Goal: Task Accomplishment & Management: Complete application form

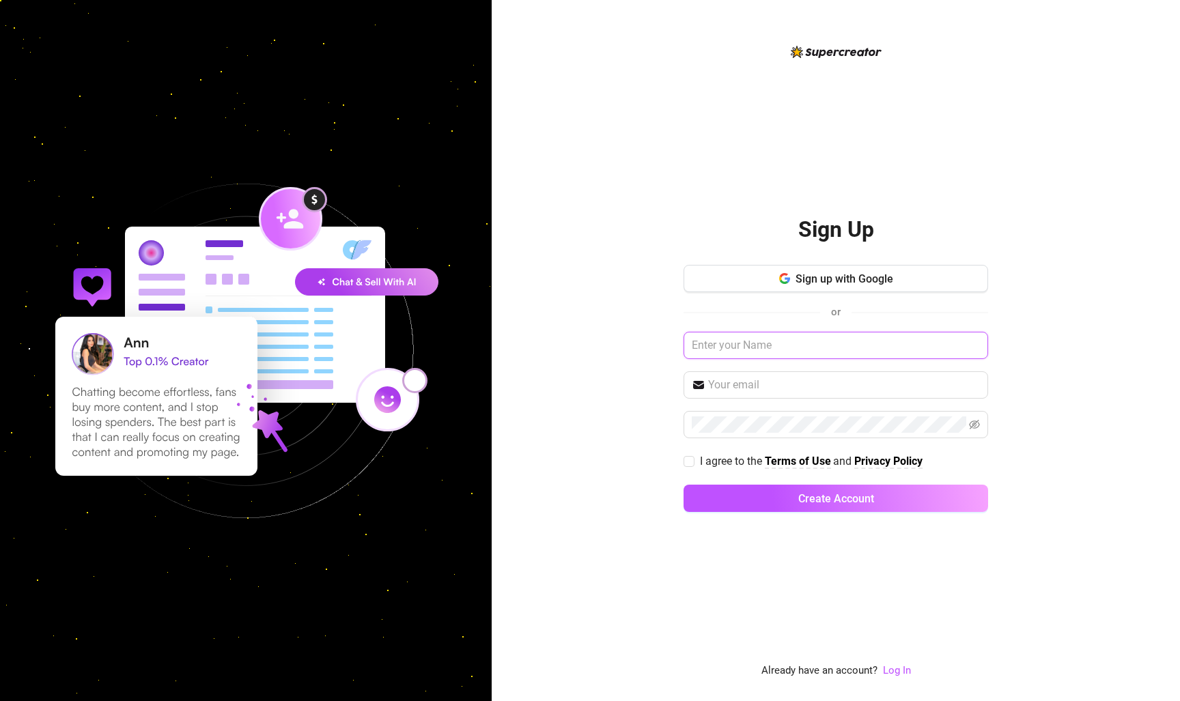
click at [800, 343] on input "text" at bounding box center [835, 345] width 304 height 27
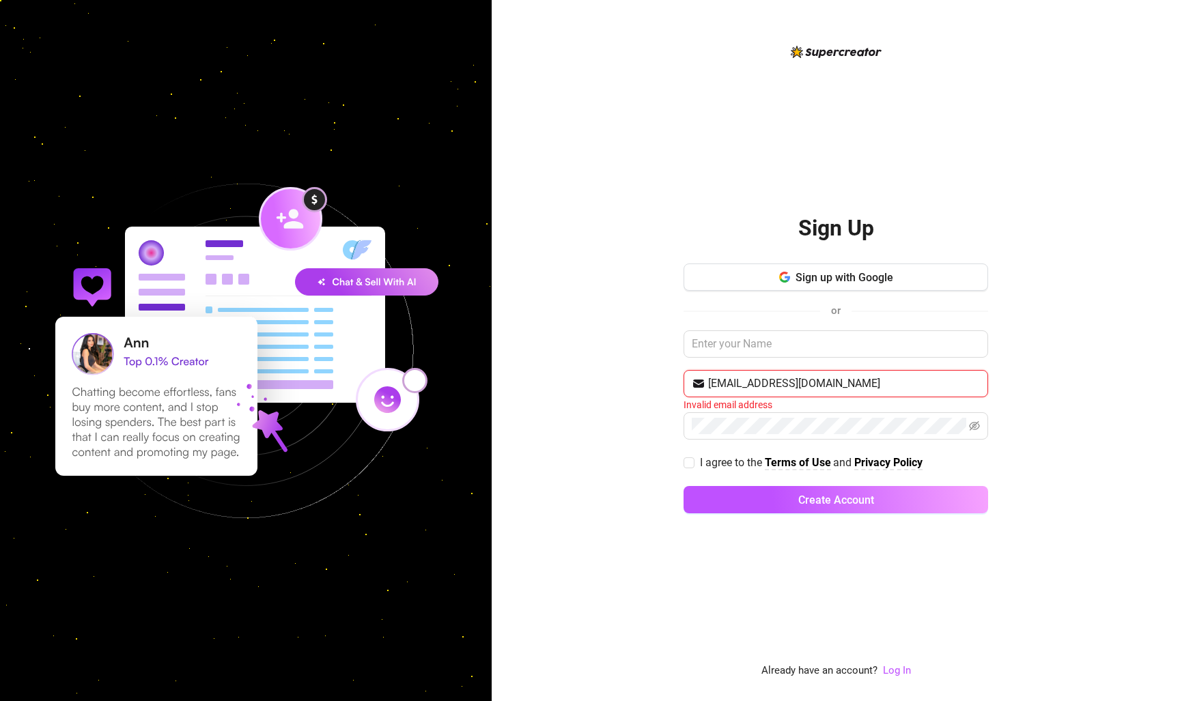
type input "[EMAIL_ADDRESS][DOMAIN_NAME]"
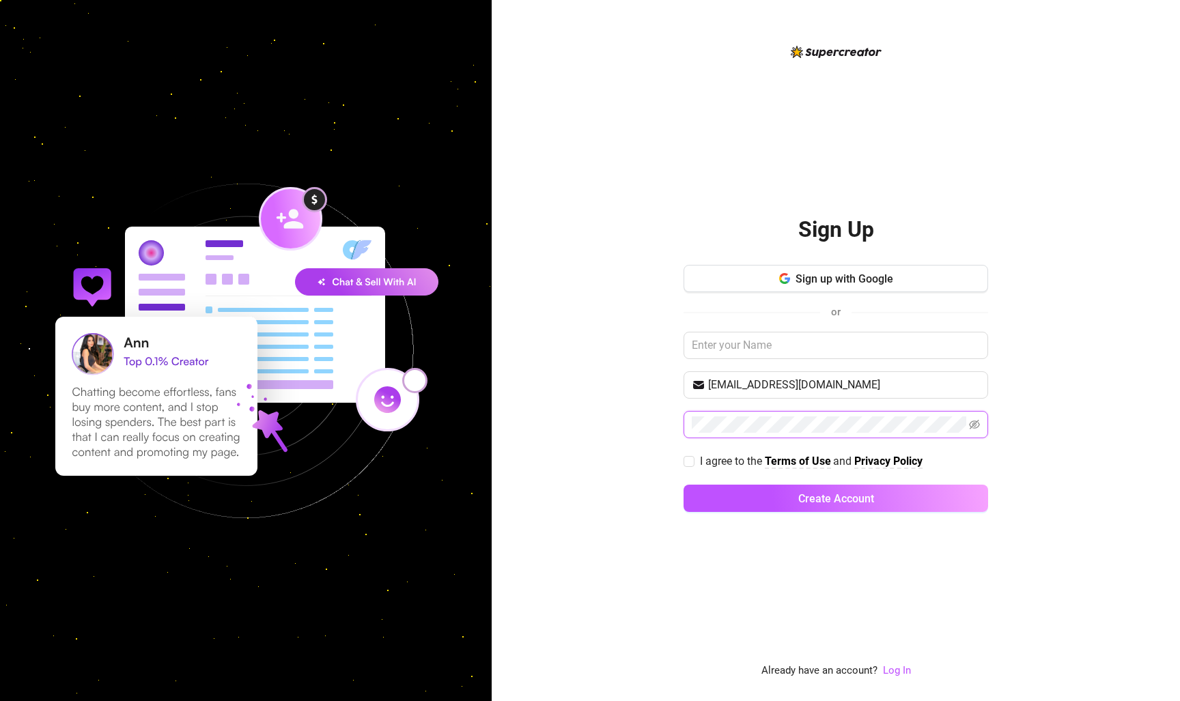
click at [835, 498] on button "Create Account" at bounding box center [835, 498] width 304 height 27
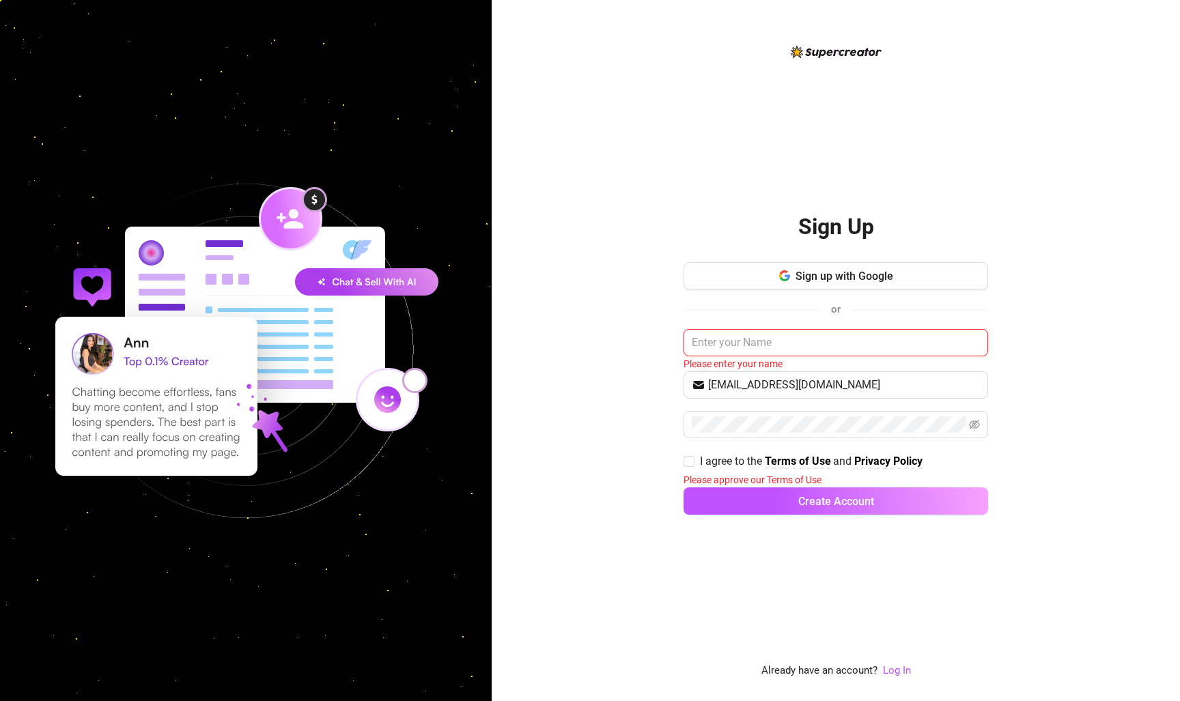
click at [751, 339] on input "text" at bounding box center [835, 342] width 304 height 27
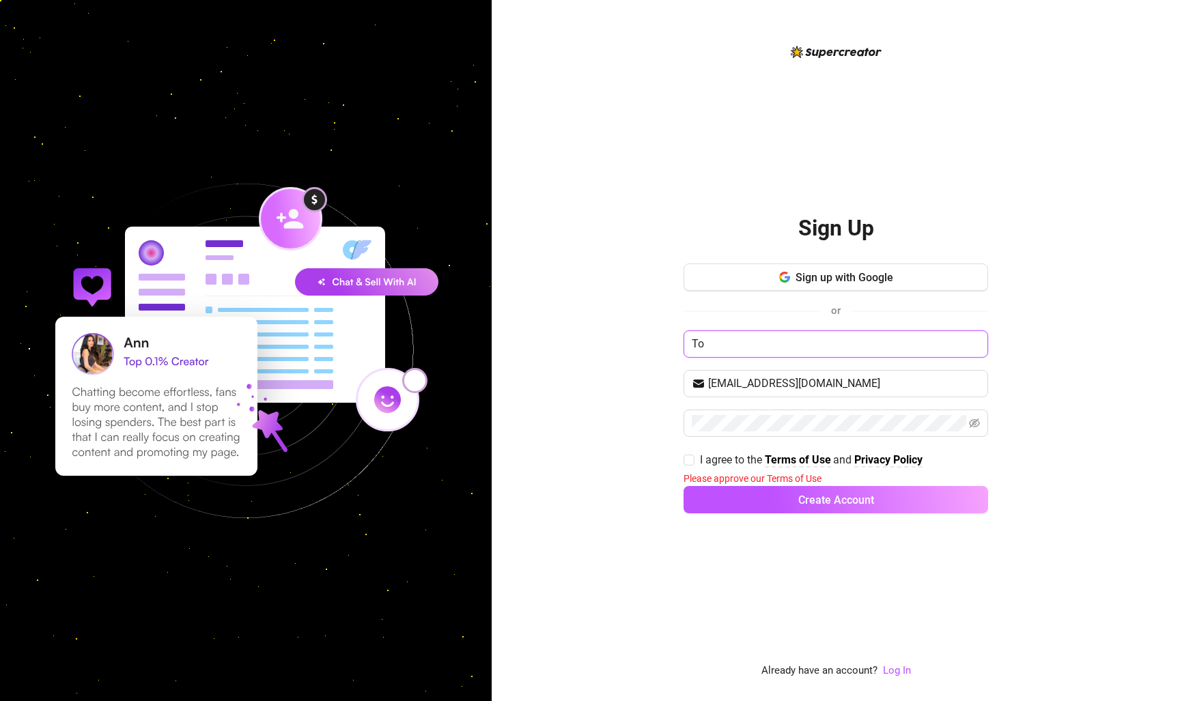
type input "T"
type input "[PERSON_NAME]"
click at [1063, 350] on div "Sign Up Sign up with Google or [PERSON_NAME] [PERSON_NAME][EMAIL_ADDRESS][DOMAI…" at bounding box center [835, 350] width 688 height 701
click at [824, 338] on input "[PERSON_NAME]" at bounding box center [835, 343] width 304 height 27
click at [997, 356] on div "Sign Up Sign up with Google or [PERSON_NAME] [PERSON_NAME][EMAIL_ADDRESS][DOMAI…" at bounding box center [835, 350] width 688 height 701
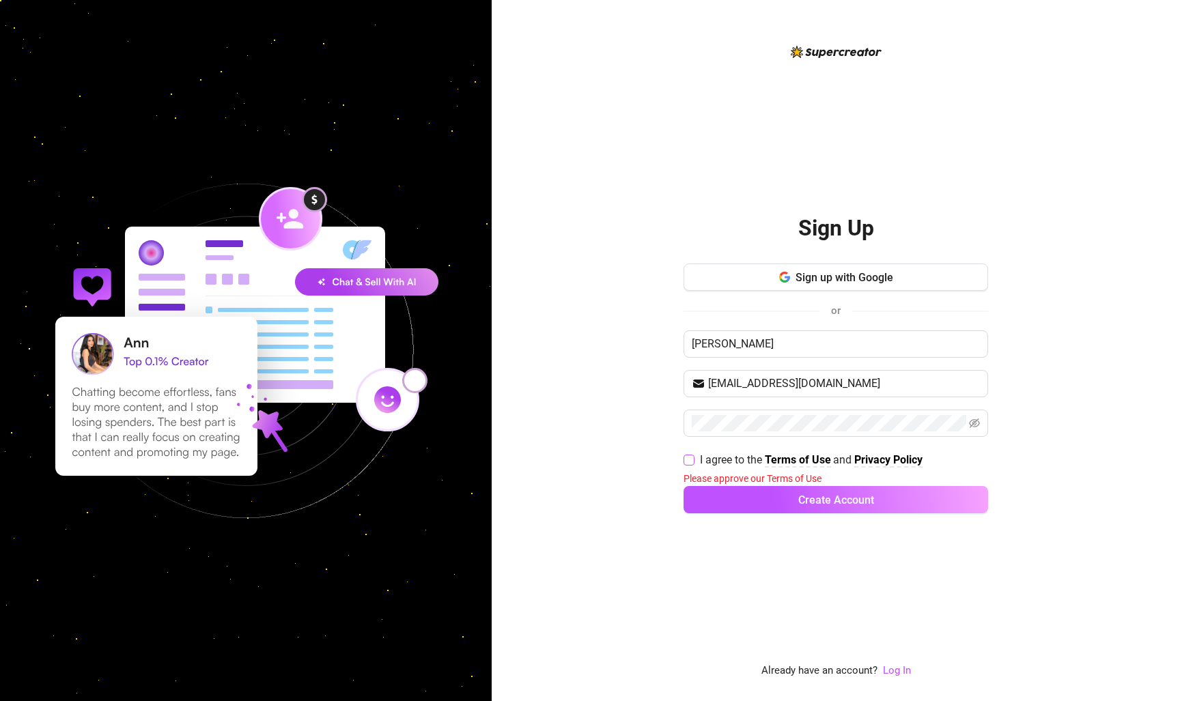
click at [688, 460] on input "I agree to the Terms of Use and Privacy Policy" at bounding box center [688, 460] width 10 height 10
checkbox input "true"
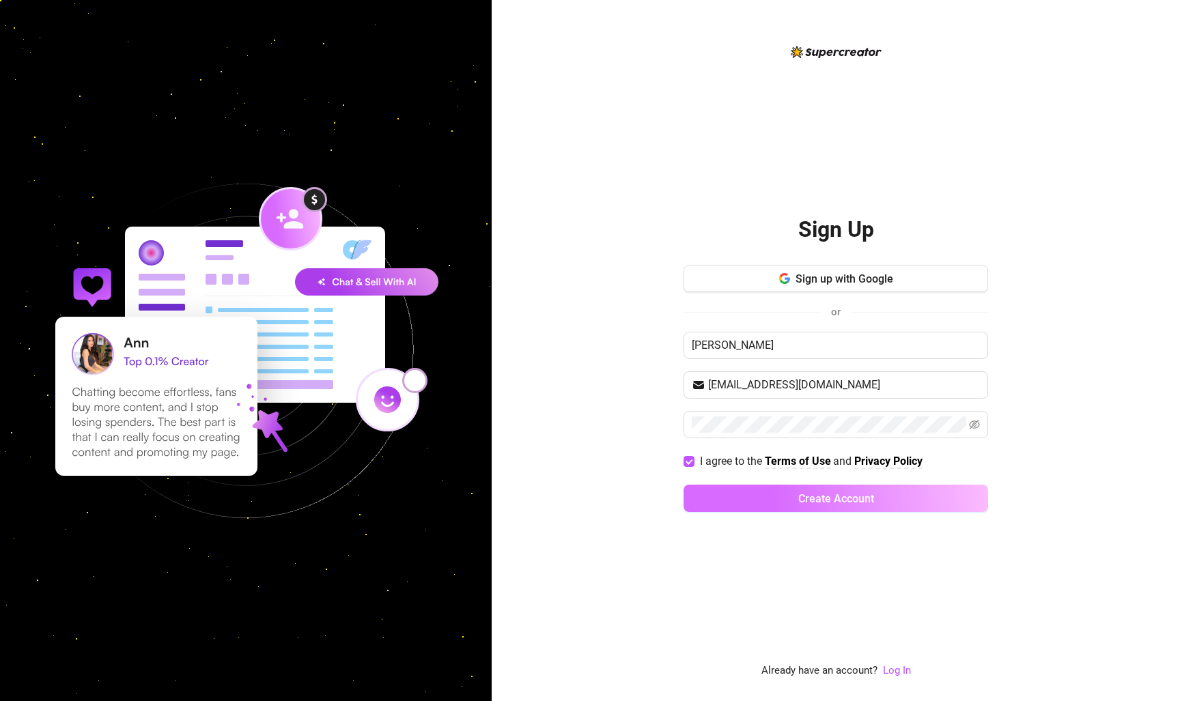
click at [846, 501] on span "Create Account" at bounding box center [836, 498] width 76 height 13
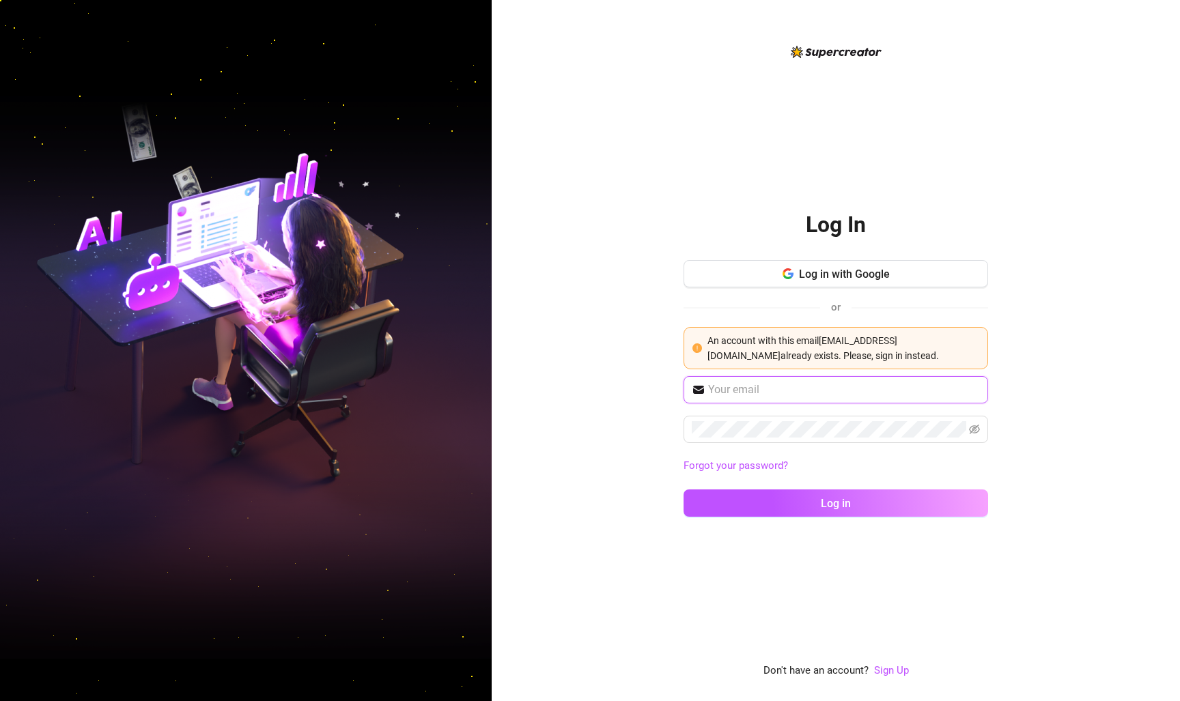
click at [777, 392] on input "text" at bounding box center [844, 390] width 272 height 16
type input "[EMAIL_ADDRESS][DOMAIN_NAME]"
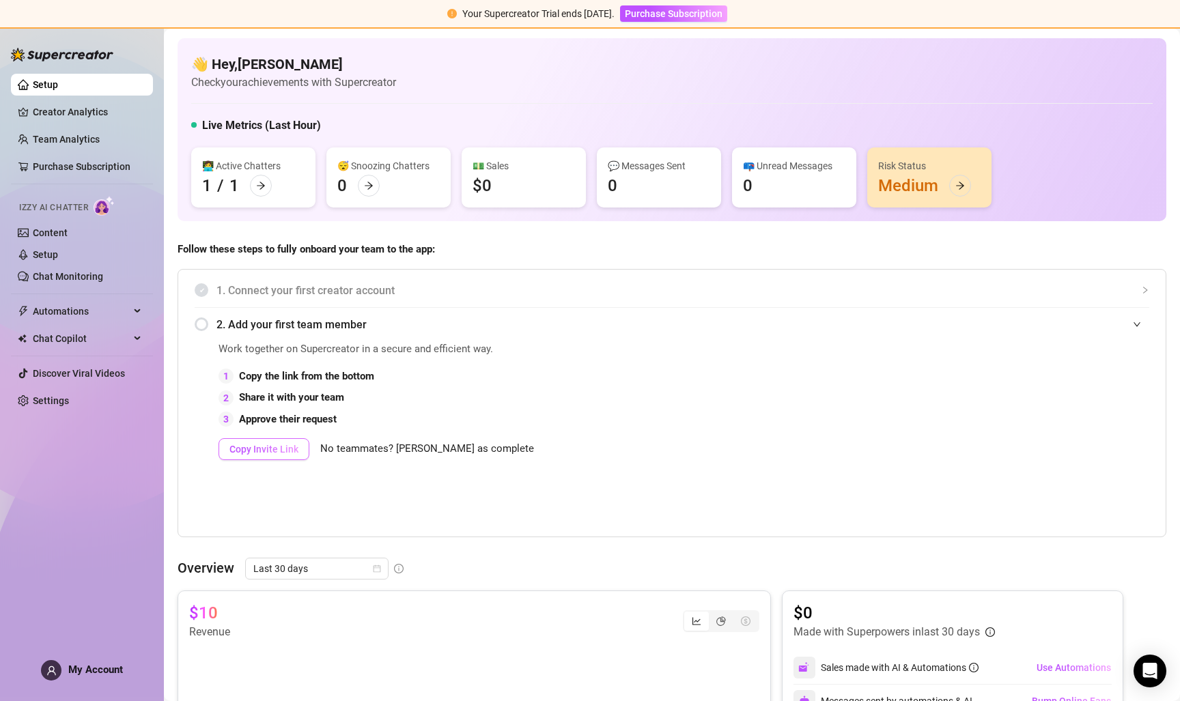
click at [282, 451] on span "Copy Invite Link" at bounding box center [263, 449] width 69 height 11
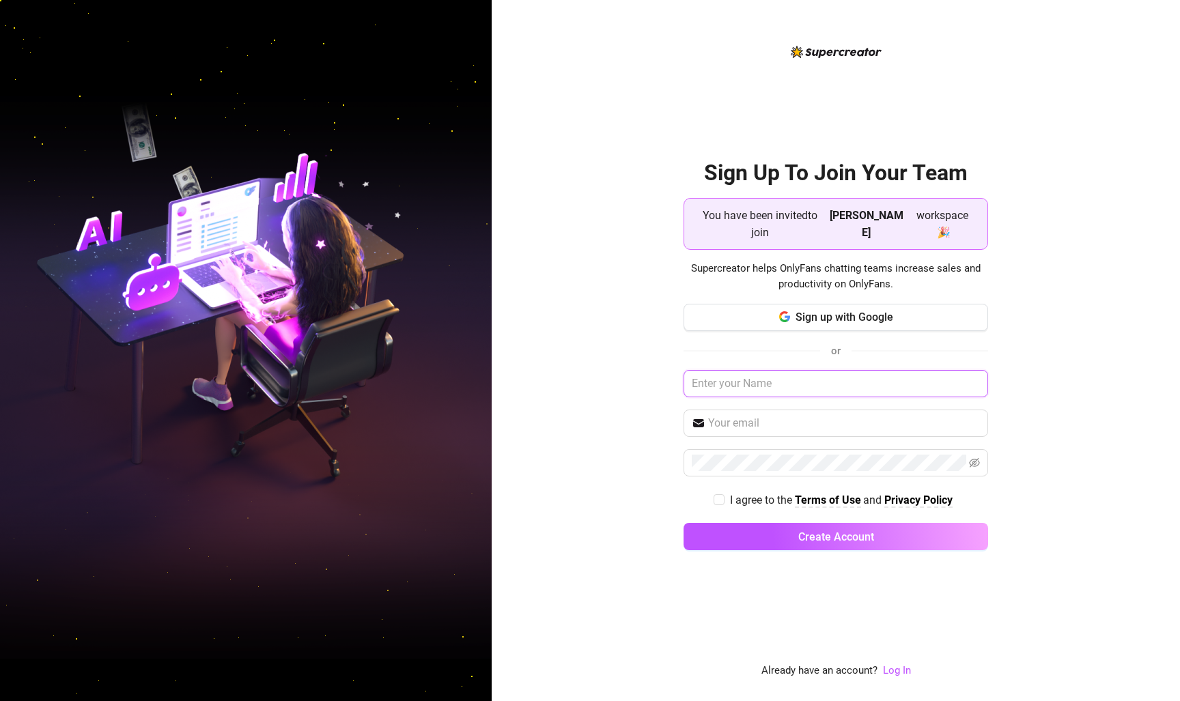
click at [787, 375] on input "text" at bounding box center [835, 383] width 304 height 27
type input "[PERSON_NAME]"
click at [1078, 407] on div "Sign Up To Join Your Team You have been invited to join Lola Gold workspace 🎉 S…" at bounding box center [835, 350] width 688 height 701
click at [810, 415] on input "text" at bounding box center [844, 423] width 272 height 16
type input "j"
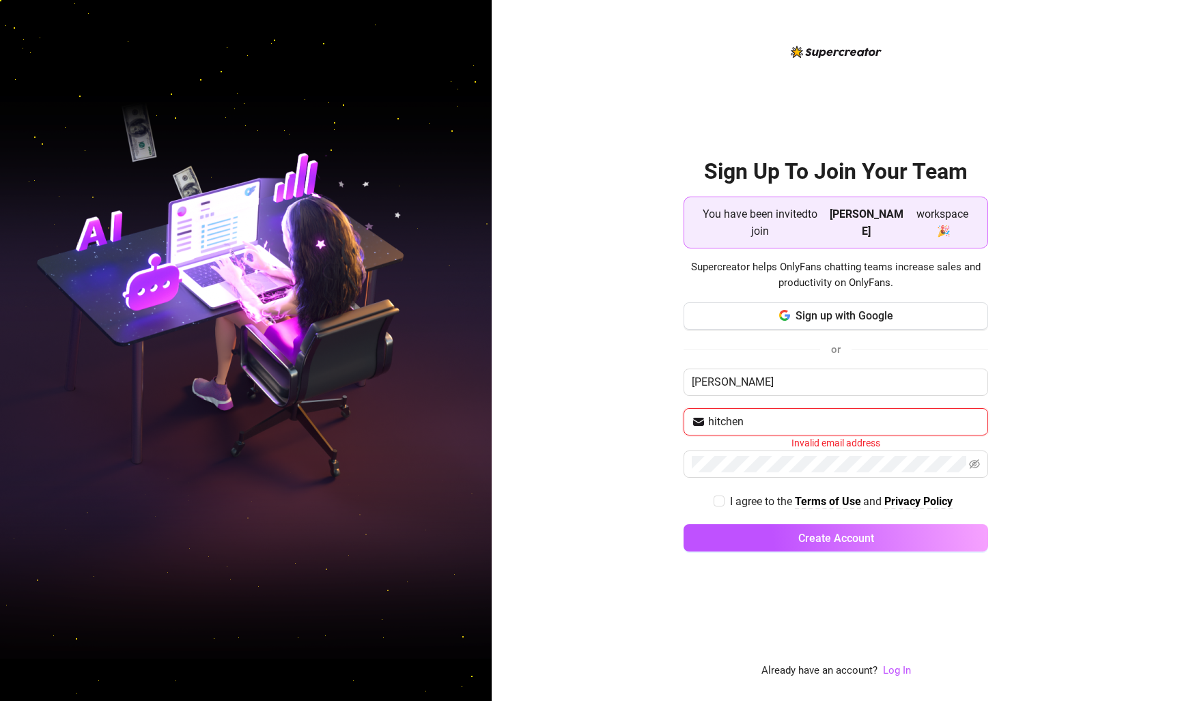
type input "hitchens"
type input "kessell"
paste input "jameskessell@protonmail.com"
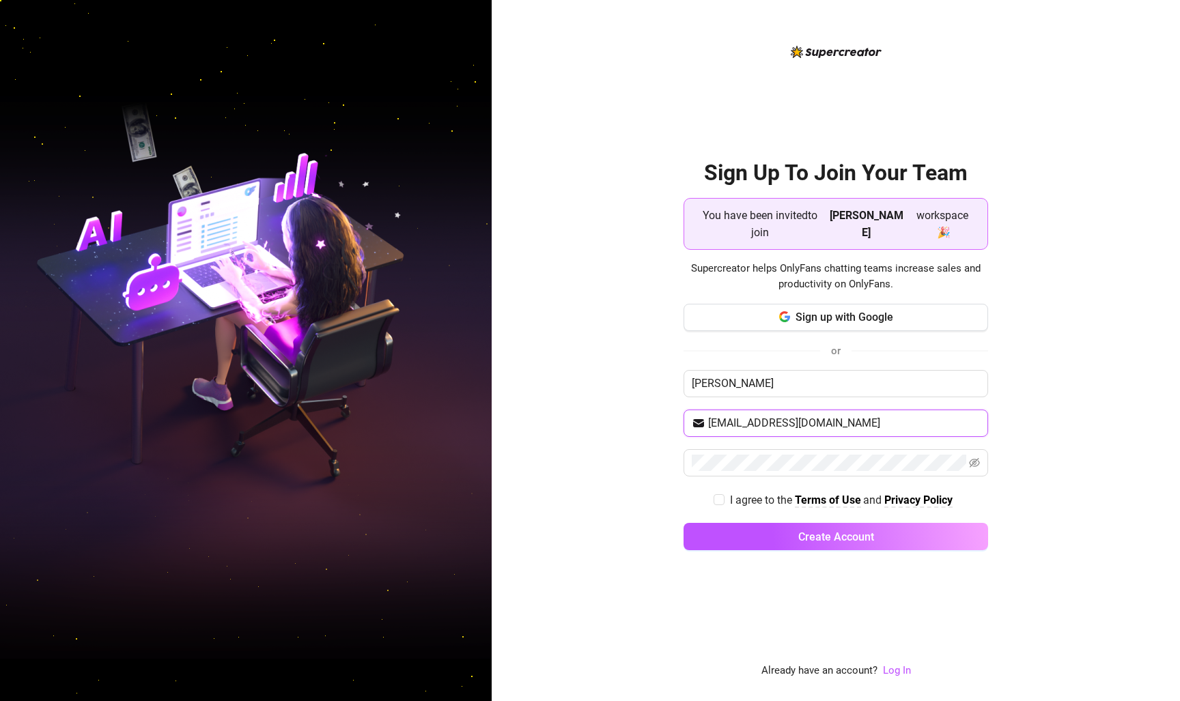
type input "jameskessell@protonmail.com"
click at [1055, 433] on div "Sign Up To Join Your Team You have been invited to join Lola Gold workspace 🎉 S…" at bounding box center [835, 350] width 688 height 701
click at [757, 370] on input "[PERSON_NAME]" at bounding box center [835, 383] width 304 height 27
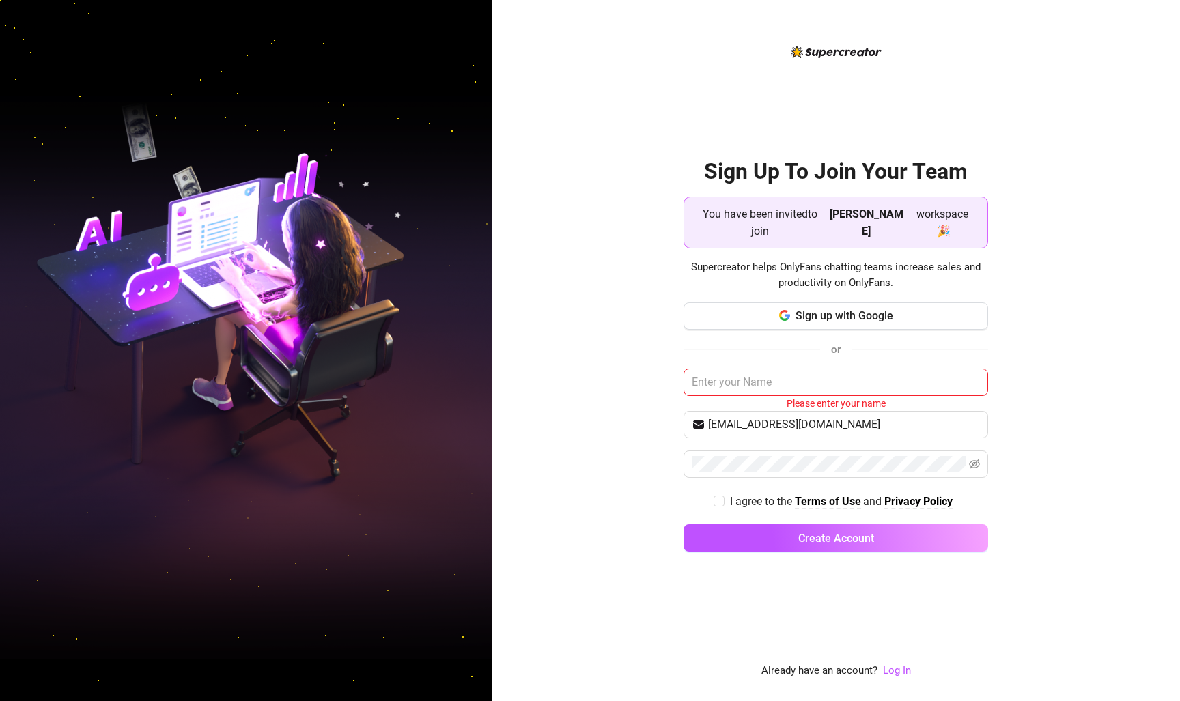
click at [1064, 408] on div "Sign Up To Join Your Team You have been invited to join Lola Gold workspace 🎉 S…" at bounding box center [835, 350] width 688 height 701
click at [774, 420] on input "jameskessell@protonmail.com" at bounding box center [844, 424] width 272 height 16
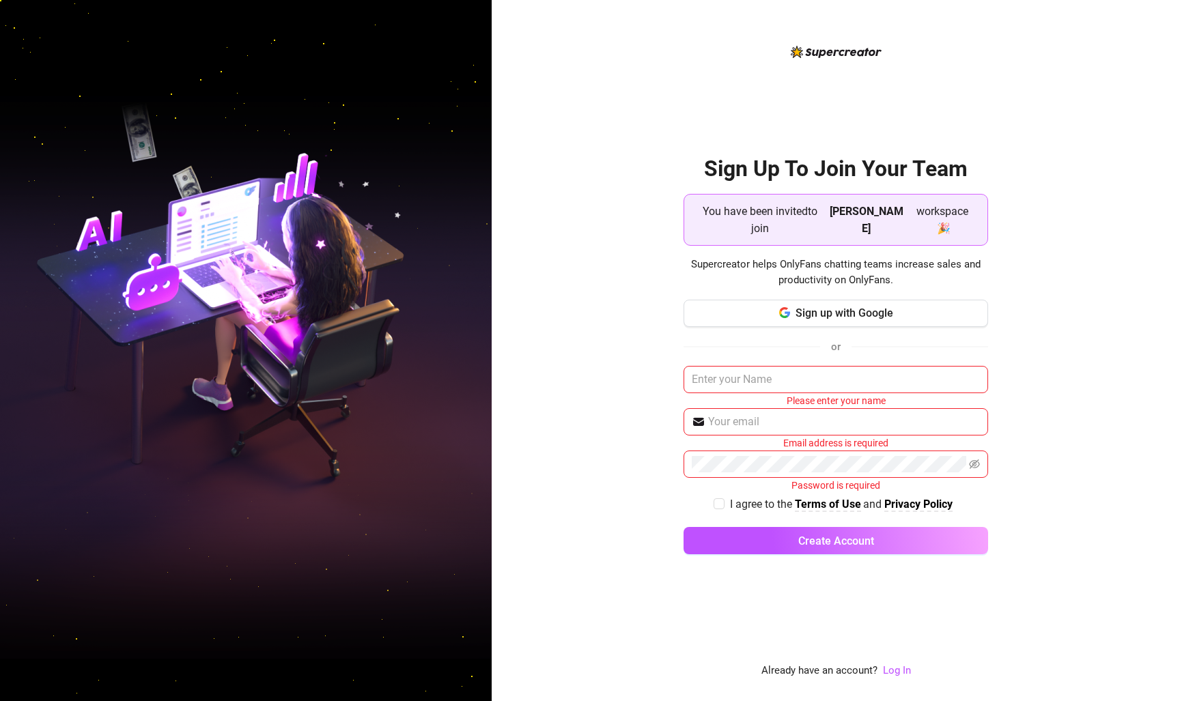
click at [1066, 405] on div "Sign Up To Join Your Team You have been invited to join Lola Gold workspace 🎉 S…" at bounding box center [835, 350] width 688 height 701
click at [816, 369] on input "text" at bounding box center [835, 379] width 304 height 27
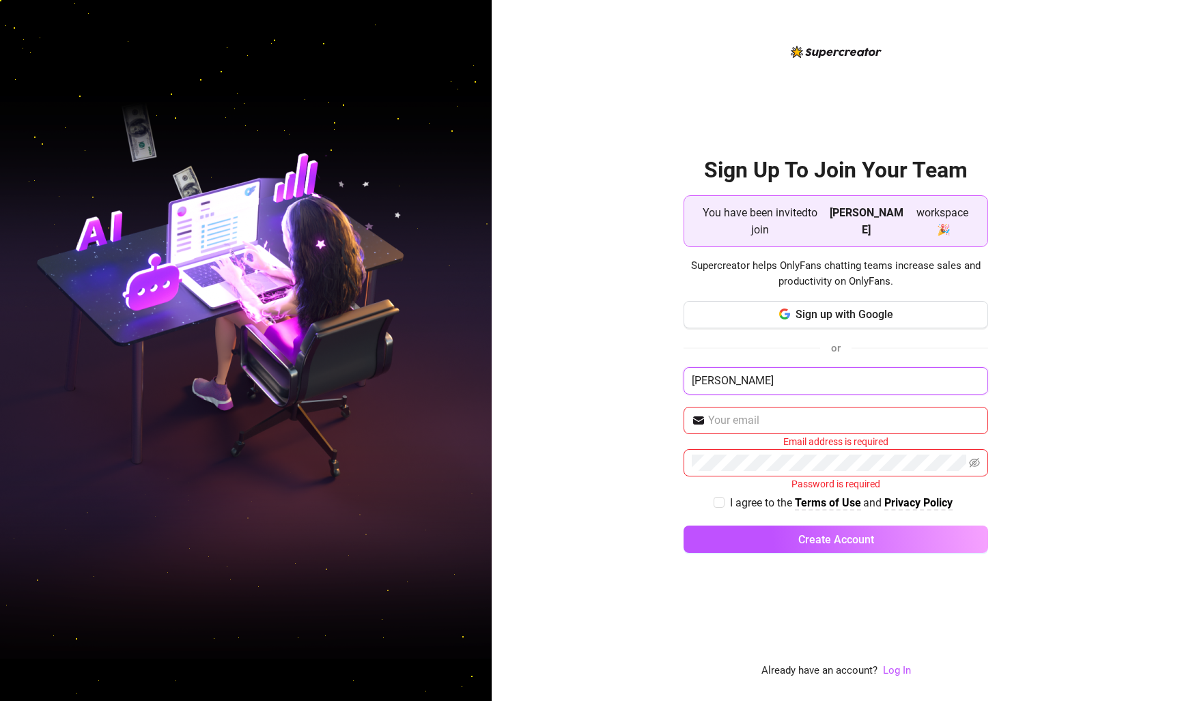
type input "[PERSON_NAME]"
click at [1051, 360] on div "Sign Up To Join Your Team You have been invited to join Lola Gold workspace 🎉 S…" at bounding box center [835, 350] width 688 height 701
click at [780, 377] on input "[PERSON_NAME]" at bounding box center [835, 380] width 304 height 27
click at [941, 412] on input "text" at bounding box center [844, 420] width 272 height 16
type input "marshall.to@gmail.com"
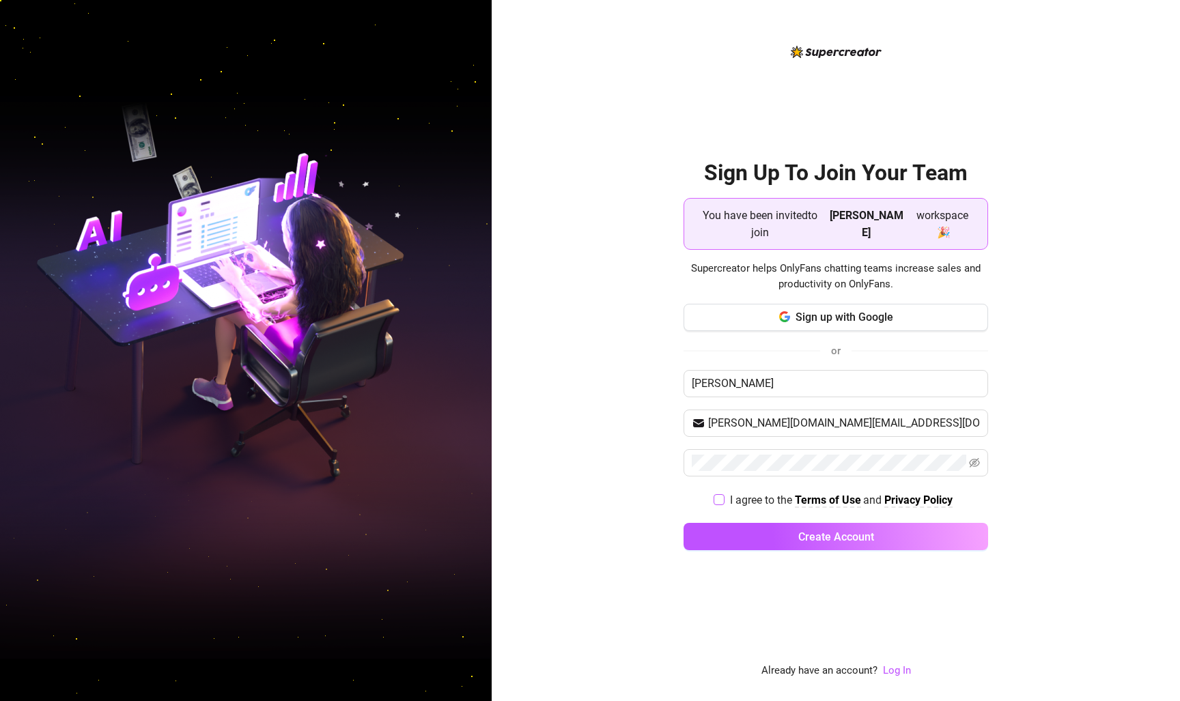
click at [716, 494] on input "I agree to the Terms of Use and Privacy Policy" at bounding box center [718, 499] width 10 height 10
checkbox input "true"
click at [801, 530] on span "Create Account" at bounding box center [836, 536] width 76 height 13
